Goal: Task Accomplishment & Management: Manage account settings

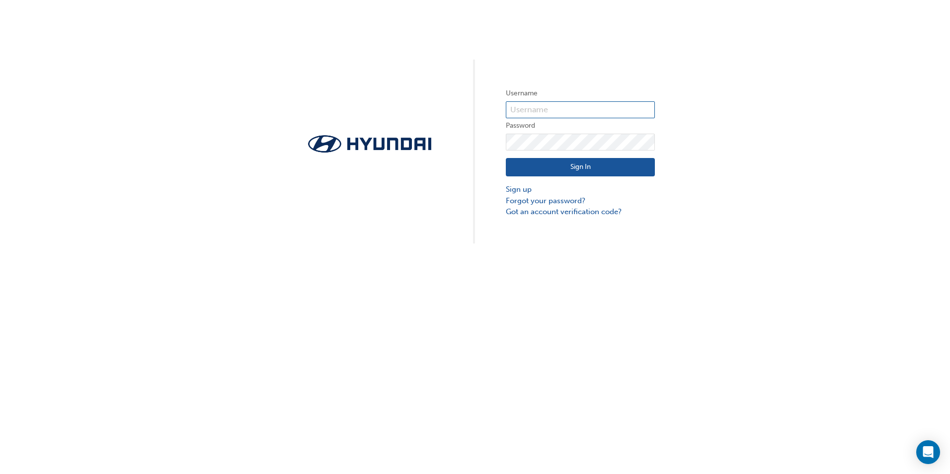
click at [543, 107] on input "text" at bounding box center [580, 109] width 149 height 17
type input "[PERSON_NAME][EMAIL_ADDRESS][DOMAIN_NAME]"
click at [549, 202] on link "Forgot your password?" at bounding box center [580, 200] width 149 height 11
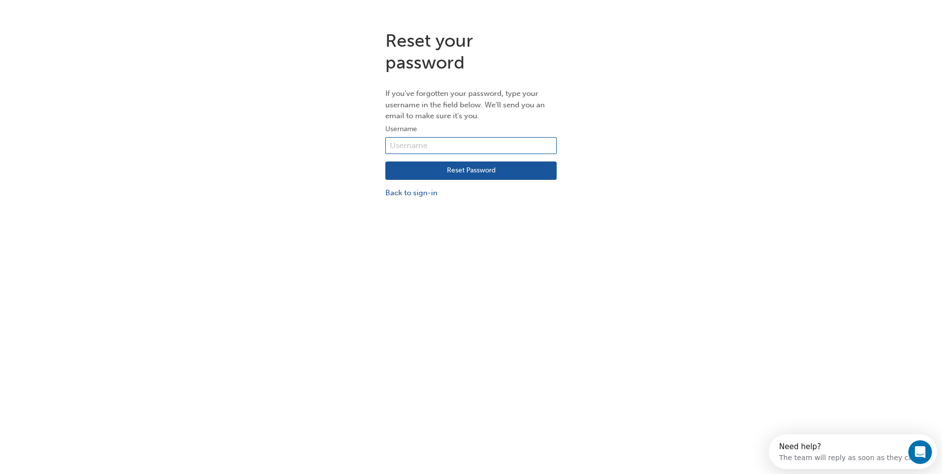
click at [433, 146] on input "text" at bounding box center [470, 145] width 171 height 17
type input "[PERSON_NAME][EMAIL_ADDRESS][DOMAIN_NAME]"
click at [461, 173] on button "Reset Password" at bounding box center [470, 170] width 171 height 19
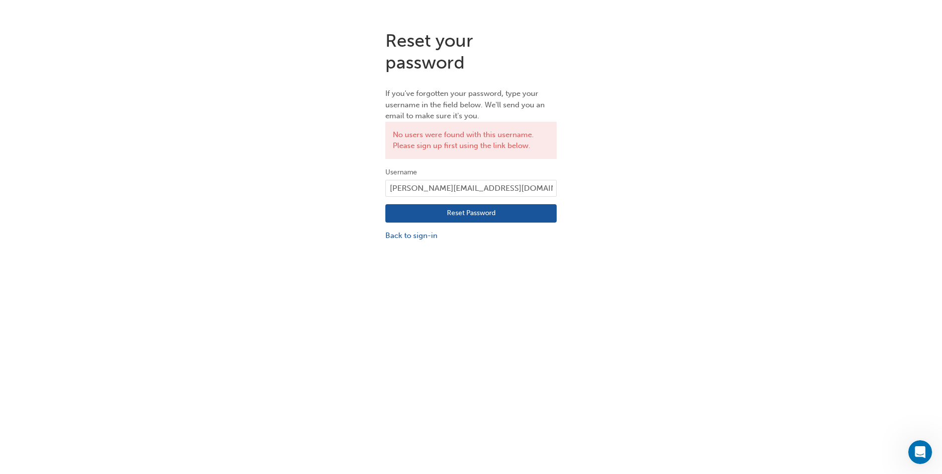
click at [245, 220] on div "Reset your password If you've forgotten your password, type your username in th…" at bounding box center [471, 135] width 942 height 227
click at [514, 188] on input "[PERSON_NAME][EMAIL_ADDRESS][DOMAIN_NAME]" at bounding box center [470, 188] width 171 height 17
click at [412, 236] on link "Back to sign-in" at bounding box center [470, 235] width 171 height 11
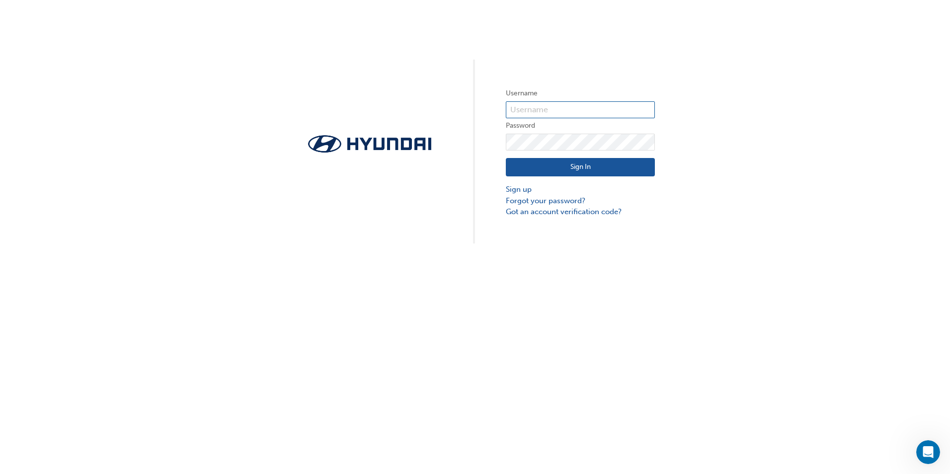
click at [531, 109] on input "text" at bounding box center [580, 109] width 149 height 17
type input "[PERSON_NAME][EMAIL_ADDRESS][DOMAIN_NAME]"
click at [537, 200] on link "Forgot your password?" at bounding box center [580, 200] width 149 height 11
